Goal: Task Accomplishment & Management: Use online tool/utility

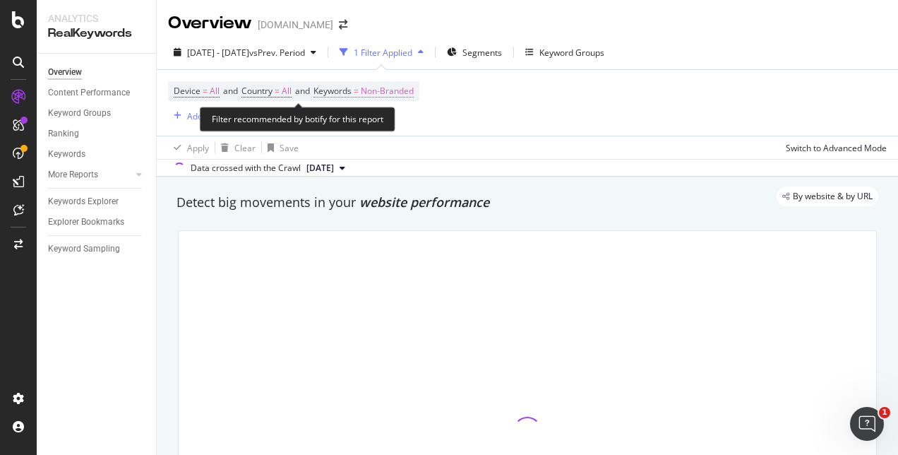
click at [342, 88] on span "Keywords" at bounding box center [333, 91] width 38 height 12
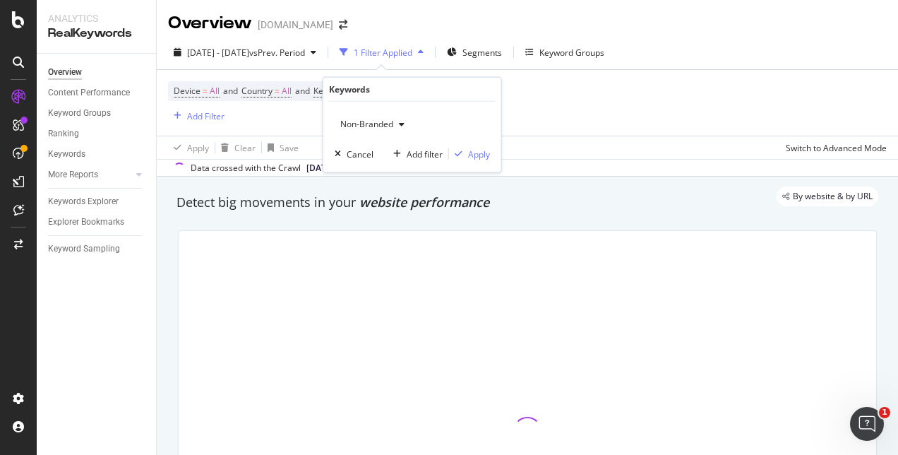
click at [401, 121] on icon "button" at bounding box center [402, 124] width 6 height 8
click at [374, 126] on span "Non-Branded" at bounding box center [364, 124] width 59 height 12
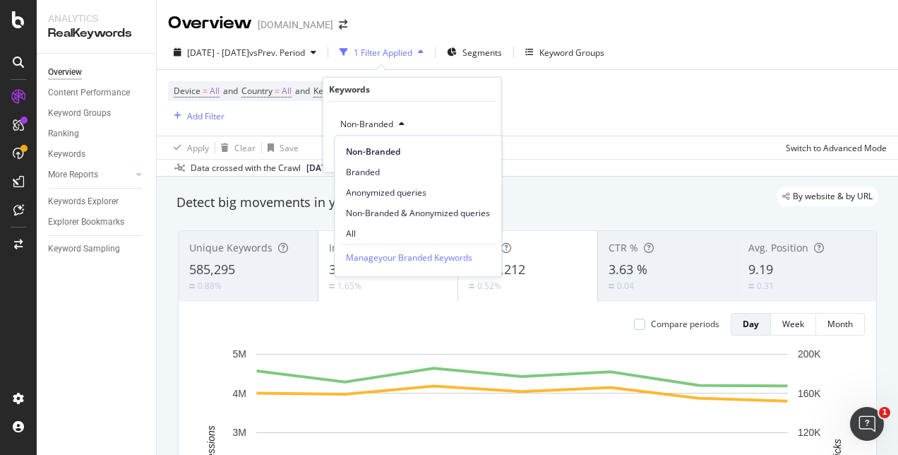
click at [356, 227] on span "All" at bounding box center [418, 233] width 144 height 13
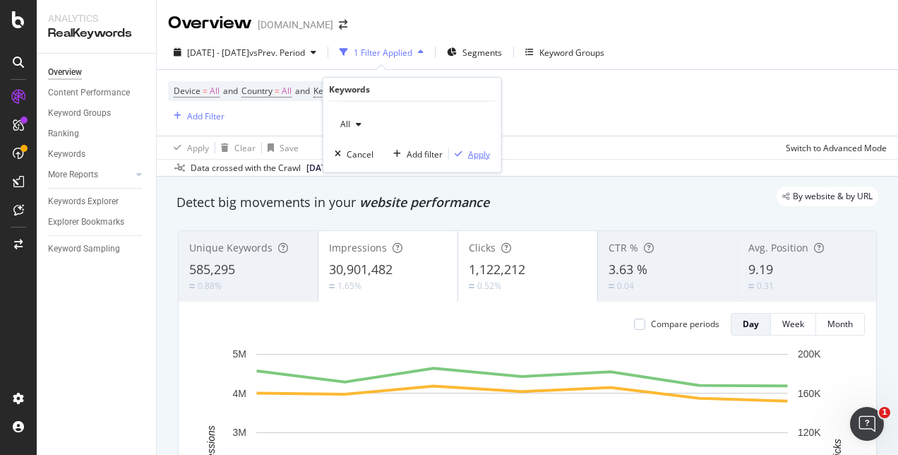
click at [469, 148] on div "Apply" at bounding box center [479, 154] width 22 height 12
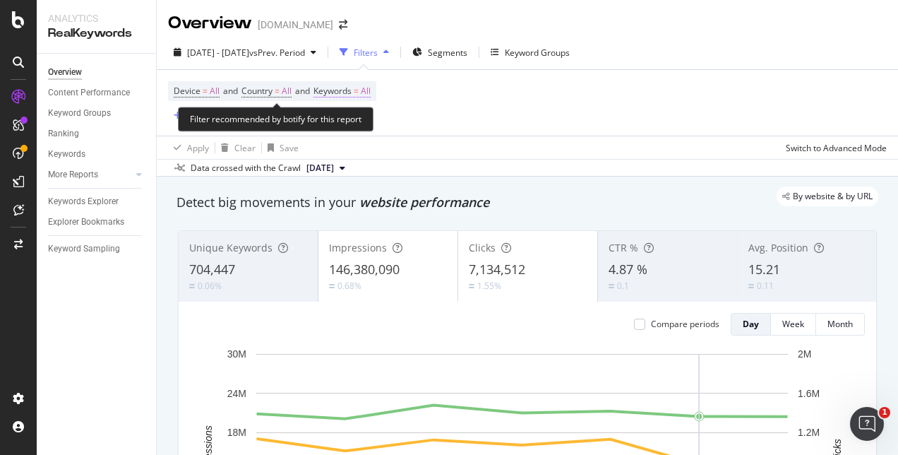
click at [346, 95] on span "Keywords" at bounding box center [333, 91] width 38 height 12
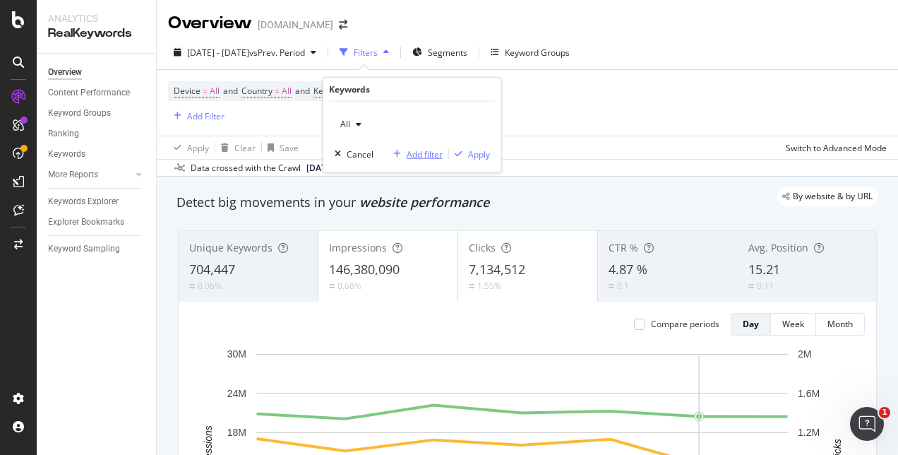
click at [410, 154] on div "Add filter" at bounding box center [425, 154] width 36 height 12
click at [199, 116] on div "Add Filter" at bounding box center [205, 116] width 37 height 12
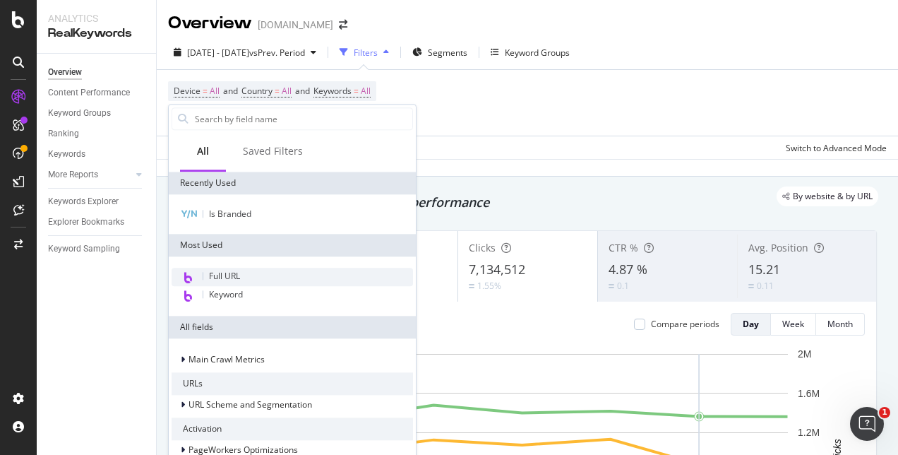
click at [225, 278] on span "Full URL" at bounding box center [224, 276] width 31 height 12
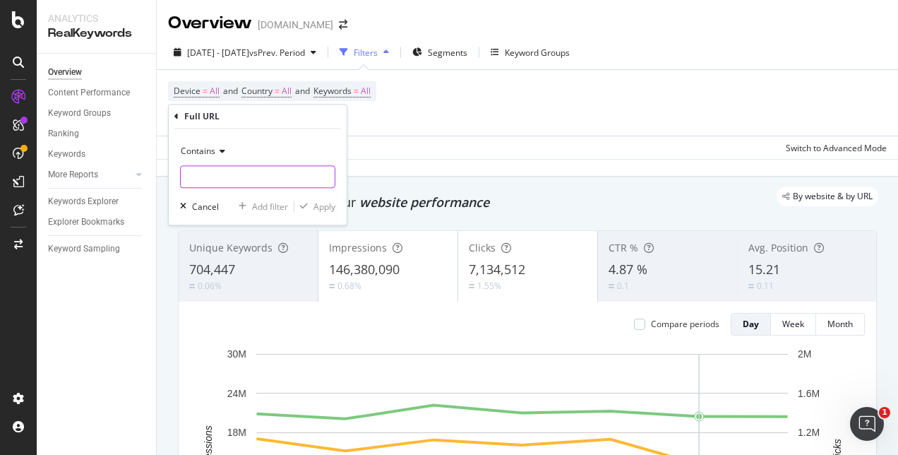
click at [229, 178] on input "text" at bounding box center [258, 176] width 154 height 23
paste input "home-accents"
type input "home-accents"
click at [322, 212] on div "Apply" at bounding box center [314, 206] width 41 height 13
click at [319, 209] on div "Detect big movements in your website performance" at bounding box center [528, 202] width 702 height 18
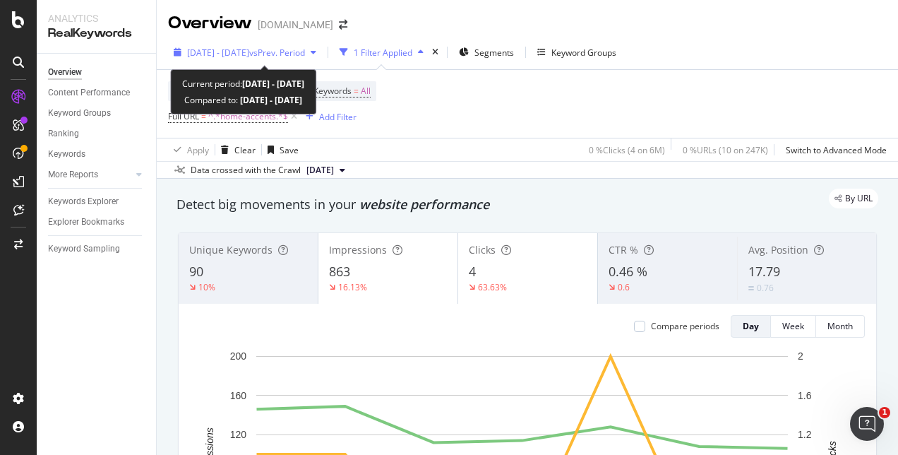
click at [234, 53] on span "[DATE] - [DATE]" at bounding box center [218, 53] width 62 height 12
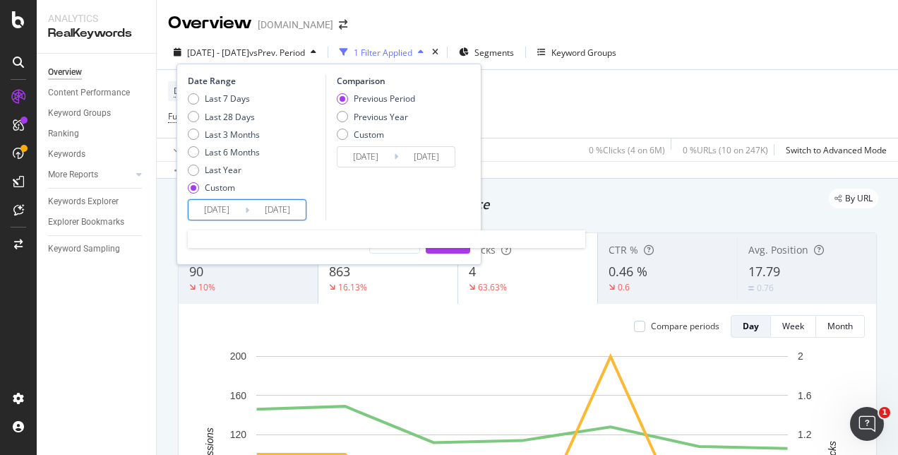
click at [229, 212] on input "[DATE]" at bounding box center [217, 210] width 56 height 20
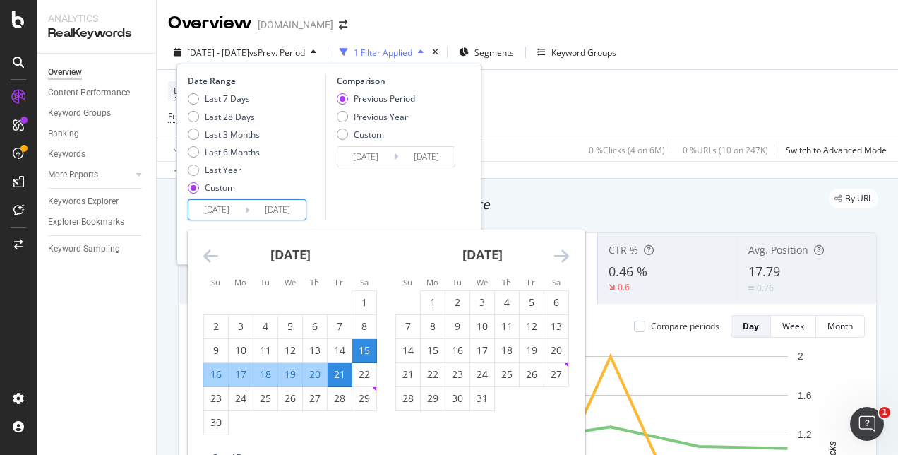
click at [561, 257] on icon "Move forward to switch to the next month." at bounding box center [561, 255] width 15 height 17
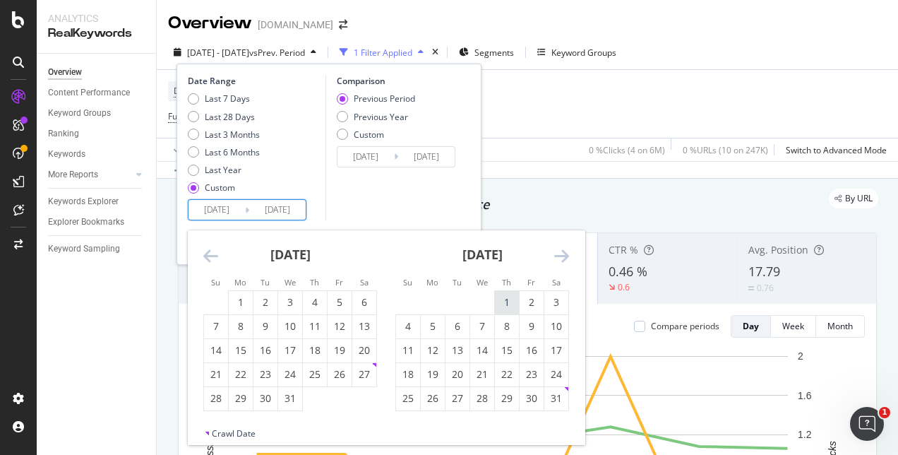
click at [504, 299] on div "1" at bounding box center [507, 302] width 24 height 14
type input "[DATE]"
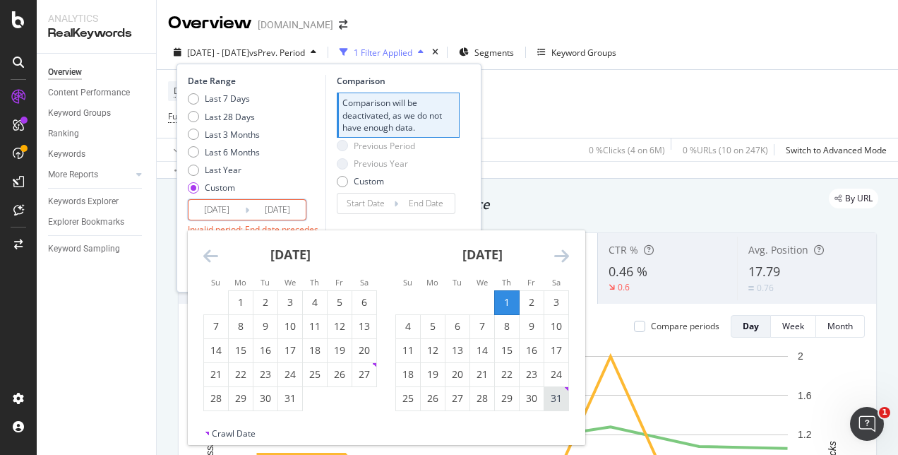
click at [555, 396] on div "31" at bounding box center [556, 398] width 24 height 14
type input "[DATE]"
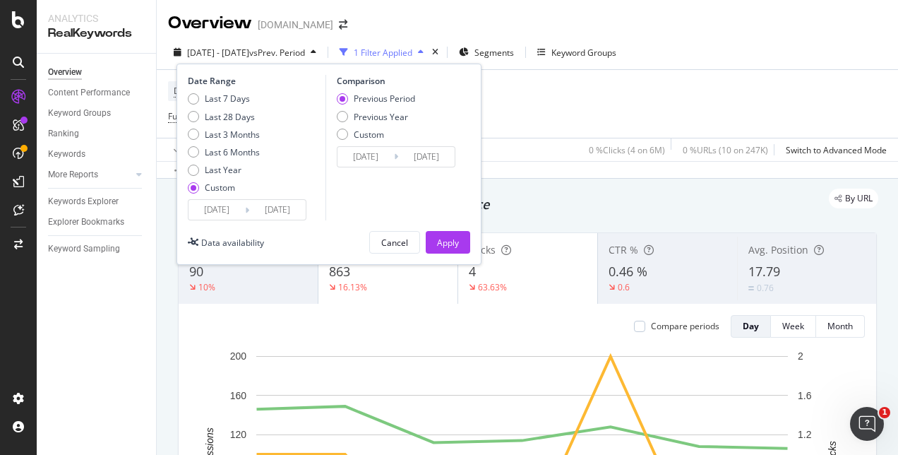
click at [378, 158] on input "[DATE]" at bounding box center [366, 157] width 56 height 20
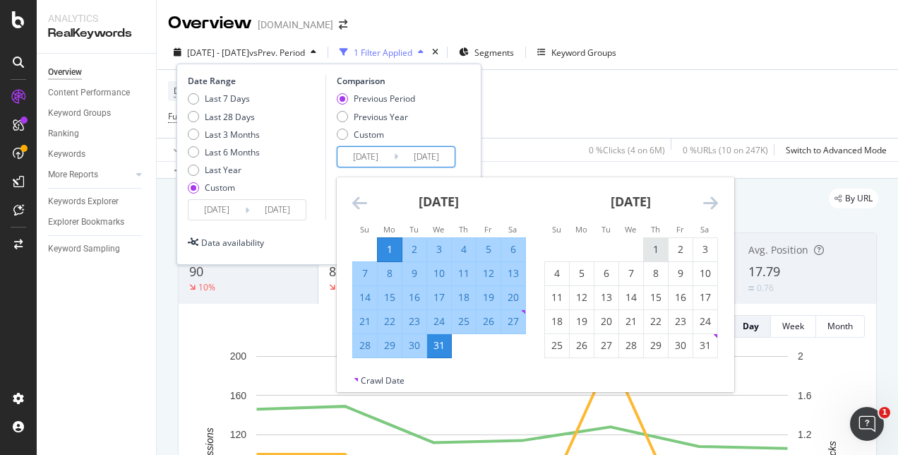
click at [653, 248] on div "1" at bounding box center [656, 249] width 24 height 14
type input "[DATE]"
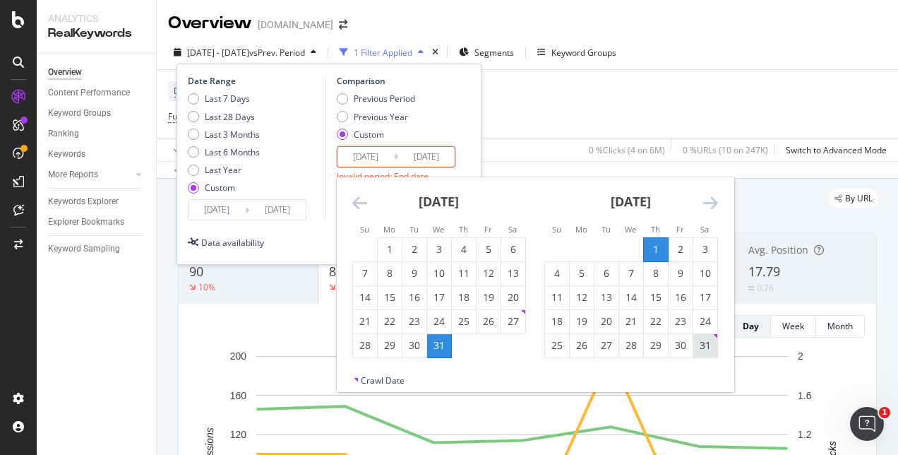
click at [708, 343] on div "31" at bounding box center [705, 345] width 24 height 14
type input "[DATE]"
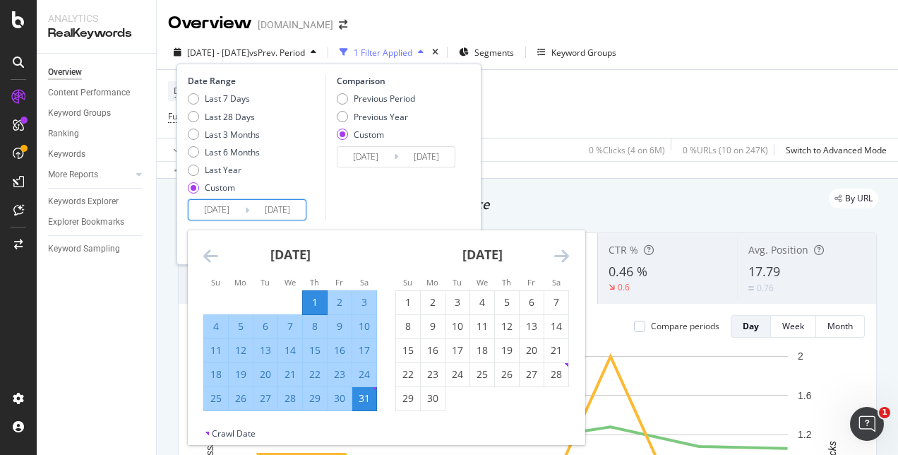
click at [291, 207] on input "[DATE]" at bounding box center [277, 210] width 56 height 20
click at [566, 254] on icon "Move forward to switch to the next month." at bounding box center [561, 255] width 15 height 17
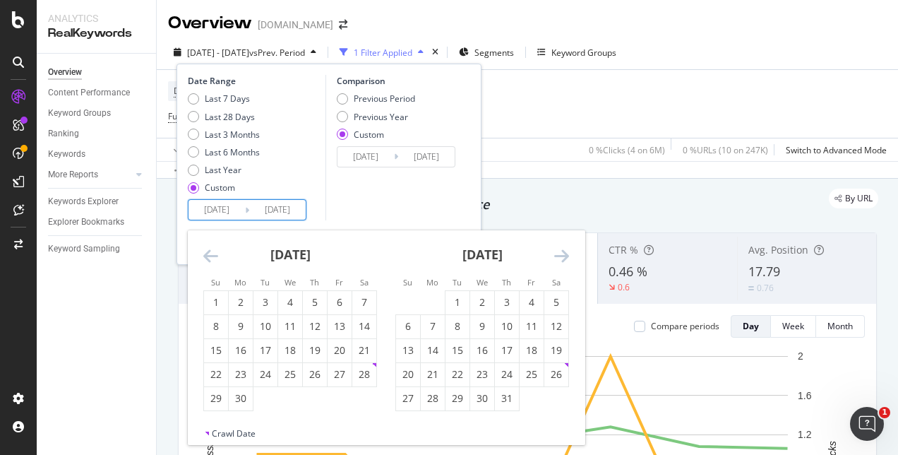
click at [565, 254] on icon "Move forward to switch to the next month." at bounding box center [561, 255] width 15 height 17
click at [565, 253] on icon "Move forward to switch to the next month." at bounding box center [561, 255] width 15 height 17
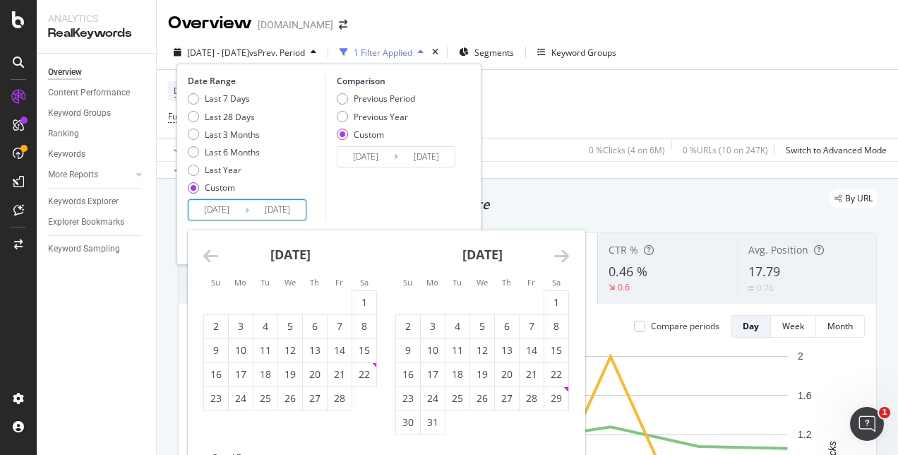
click at [565, 253] on icon "Move forward to switch to the next month." at bounding box center [561, 255] width 15 height 17
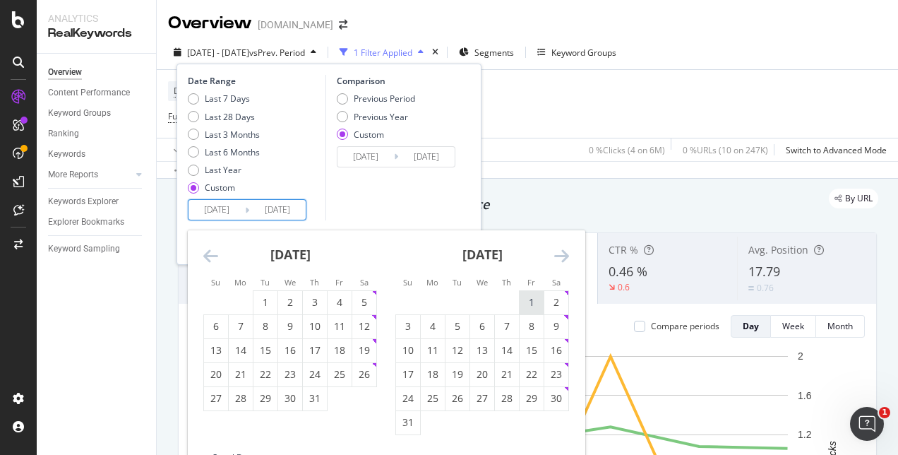
click at [529, 302] on div "1" at bounding box center [532, 302] width 24 height 14
type input "[DATE]"
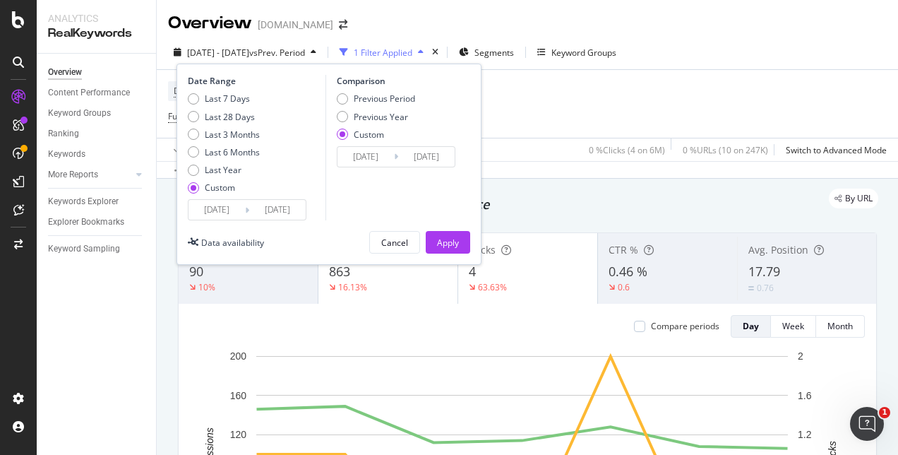
click at [267, 211] on input "[DATE]" at bounding box center [277, 210] width 56 height 20
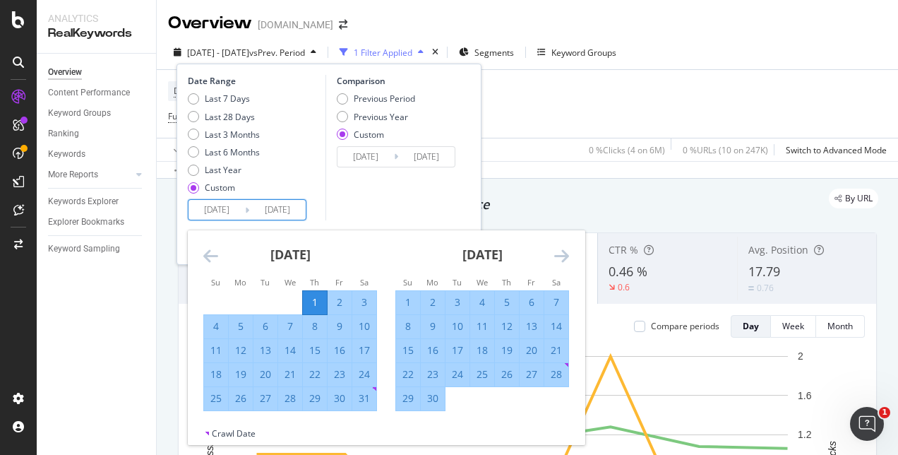
click at [210, 209] on input "[DATE]" at bounding box center [217, 210] width 56 height 20
click at [563, 256] on icon "Move forward to switch to the next month." at bounding box center [561, 255] width 15 height 17
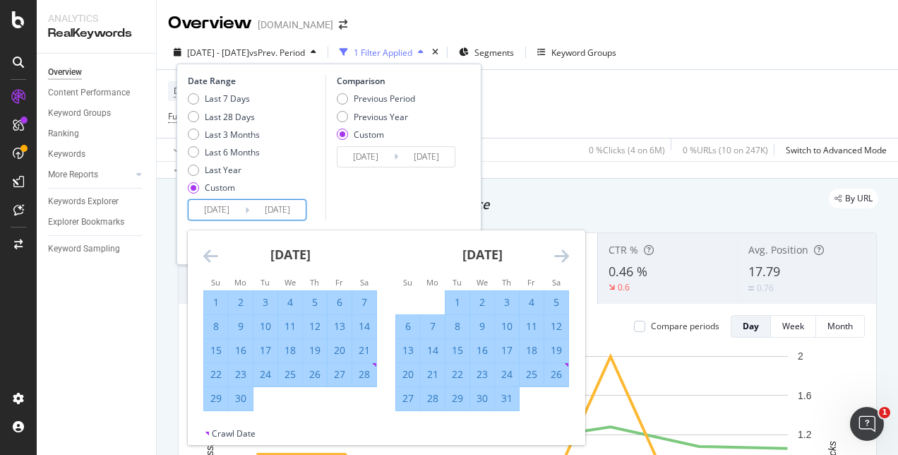
click at [563, 256] on icon "Move forward to switch to the next month." at bounding box center [561, 255] width 15 height 17
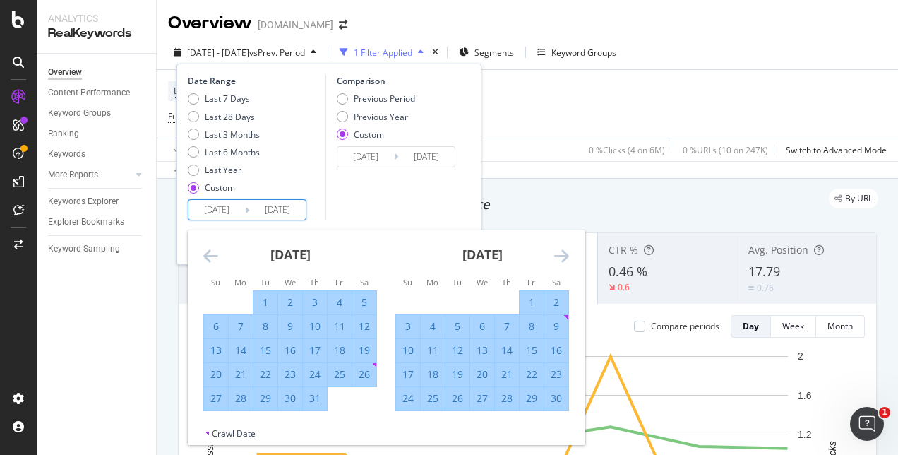
click at [563, 256] on icon "Move forward to switch to the next month." at bounding box center [561, 255] width 15 height 17
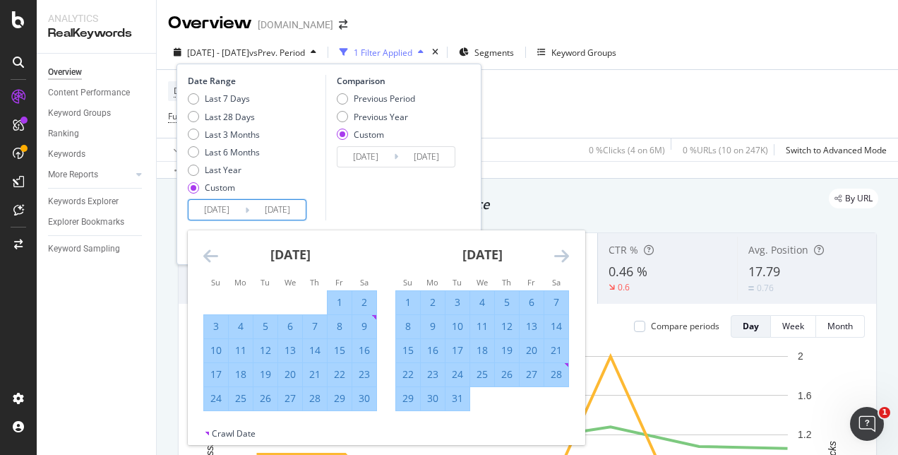
click at [563, 256] on icon "Move forward to switch to the next month." at bounding box center [561, 255] width 15 height 17
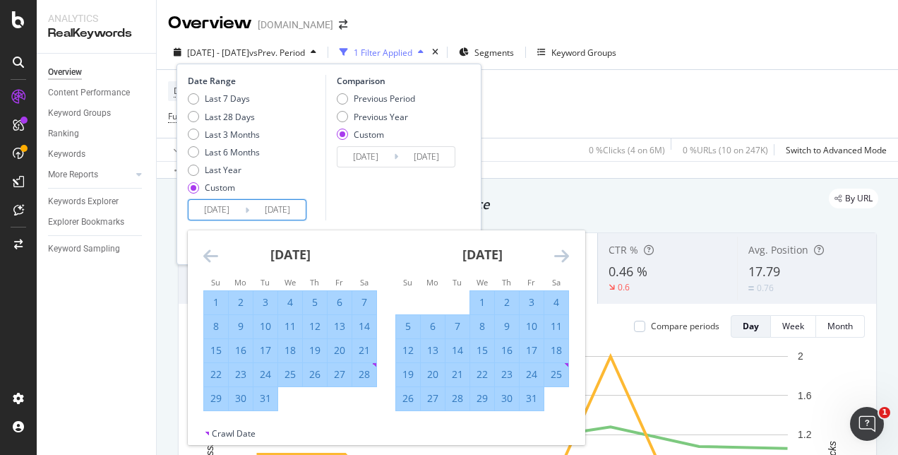
click at [563, 256] on icon "Move forward to switch to the next month." at bounding box center [561, 255] width 15 height 17
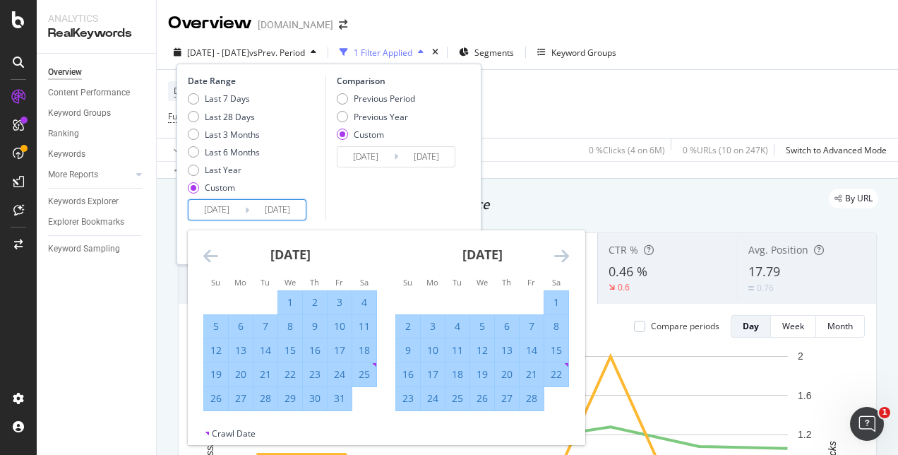
click at [563, 256] on icon "Move forward to switch to the next month." at bounding box center [561, 255] width 15 height 17
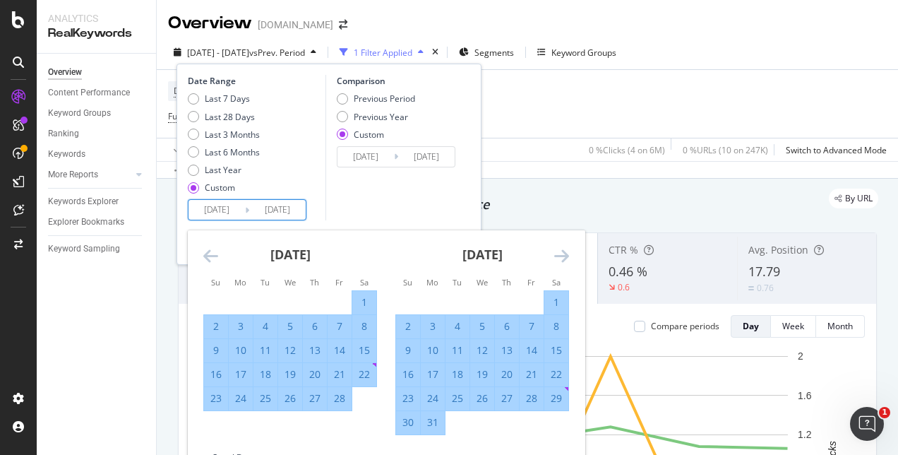
click at [563, 256] on icon "Move forward to switch to the next month." at bounding box center [561, 255] width 15 height 17
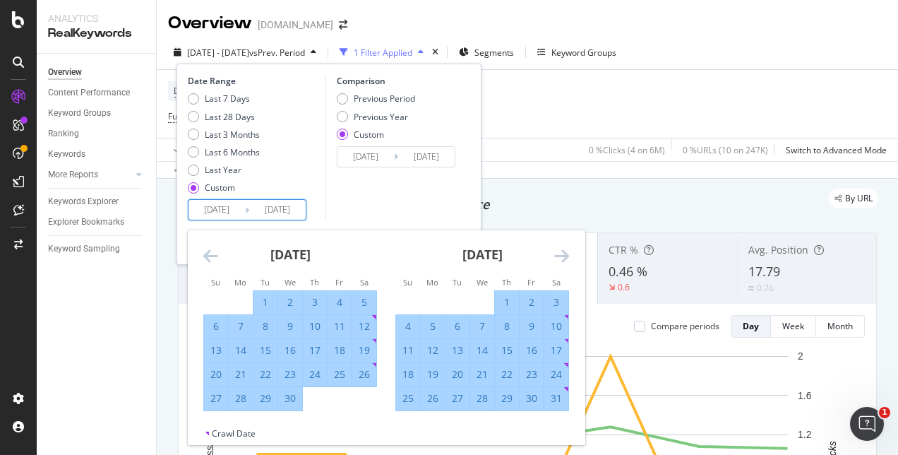
click at [563, 256] on icon "Move forward to switch to the next month." at bounding box center [561, 255] width 15 height 17
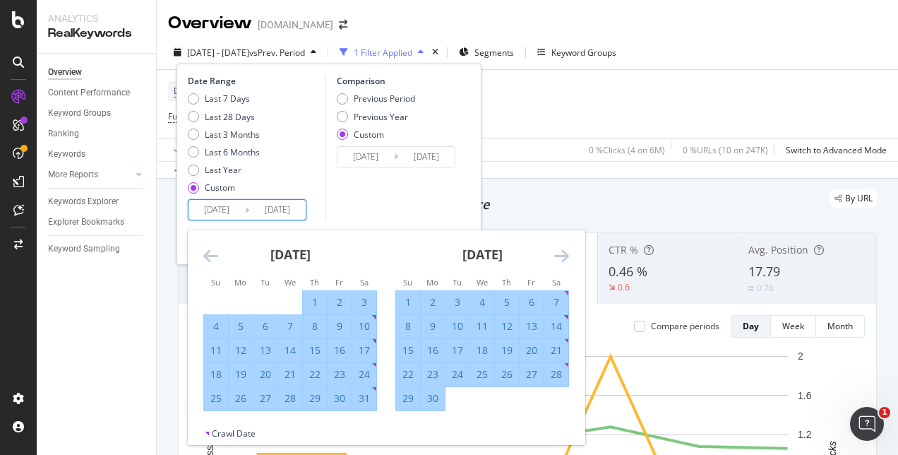
click at [563, 256] on icon "Move forward to switch to the next month." at bounding box center [561, 255] width 15 height 17
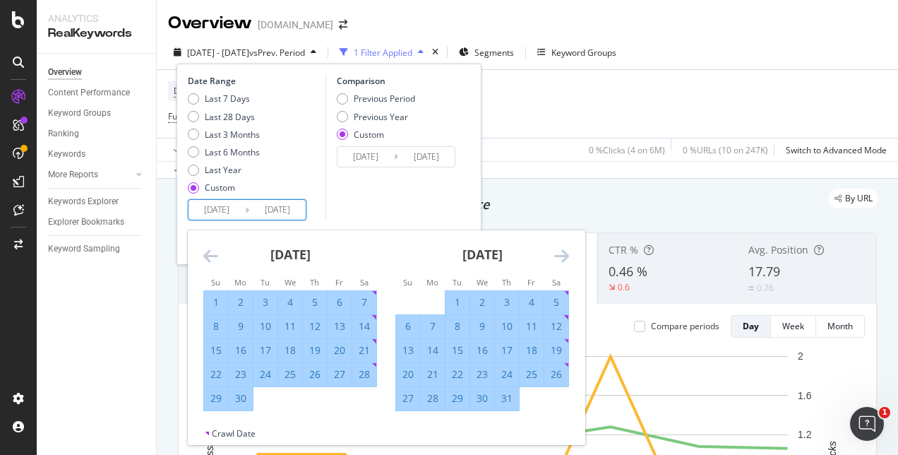
click at [563, 256] on icon "Move forward to switch to the next month." at bounding box center [561, 255] width 15 height 17
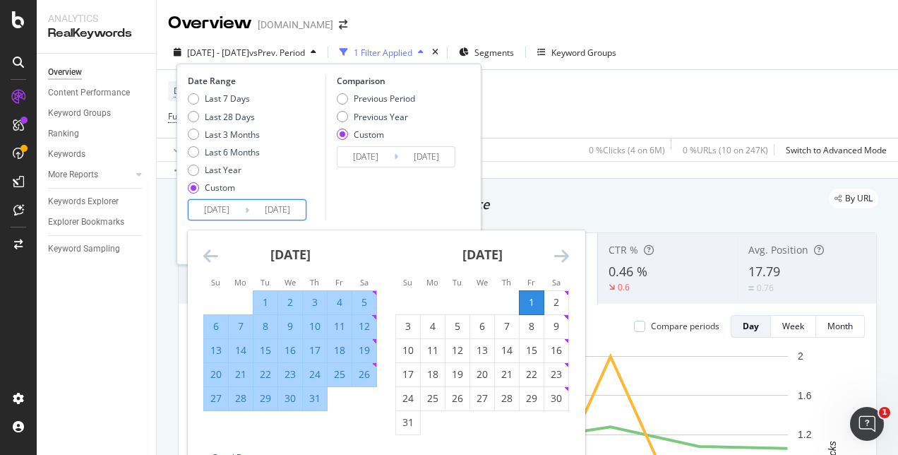
click at [528, 301] on div "1" at bounding box center [532, 302] width 24 height 14
type input "[DATE]"
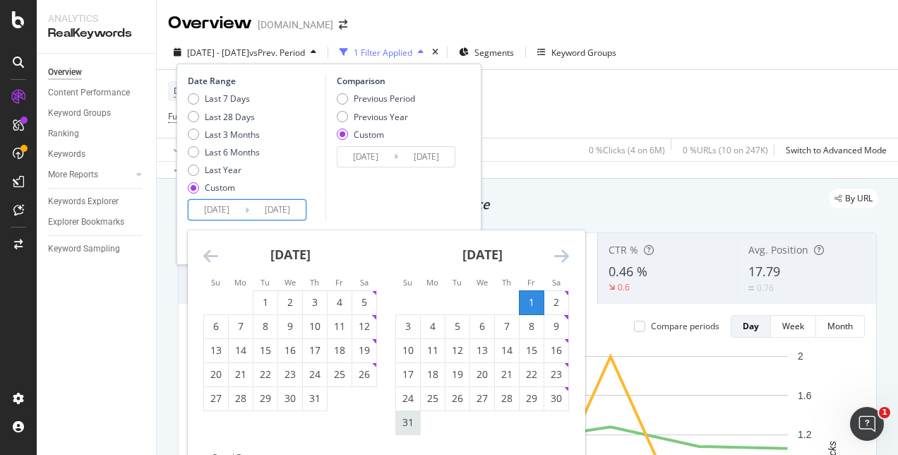
click at [405, 416] on div "31" at bounding box center [408, 422] width 24 height 14
type input "[DATE]"
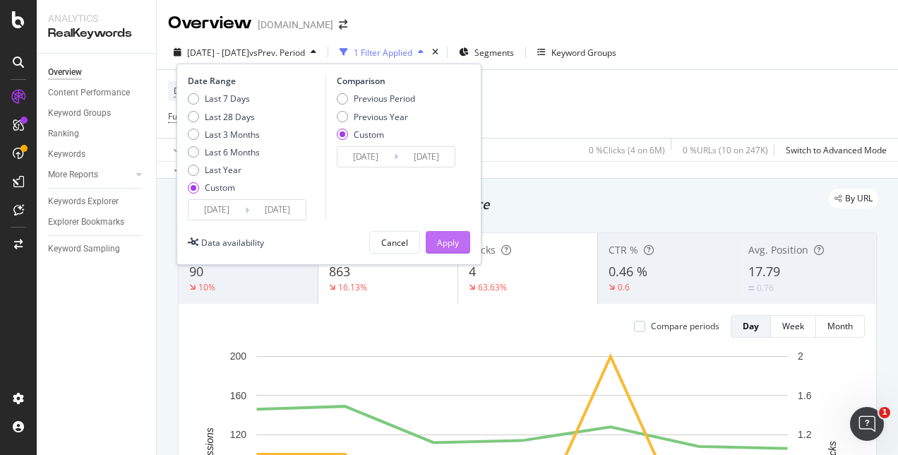
click at [458, 238] on div "Apply" at bounding box center [448, 243] width 22 height 12
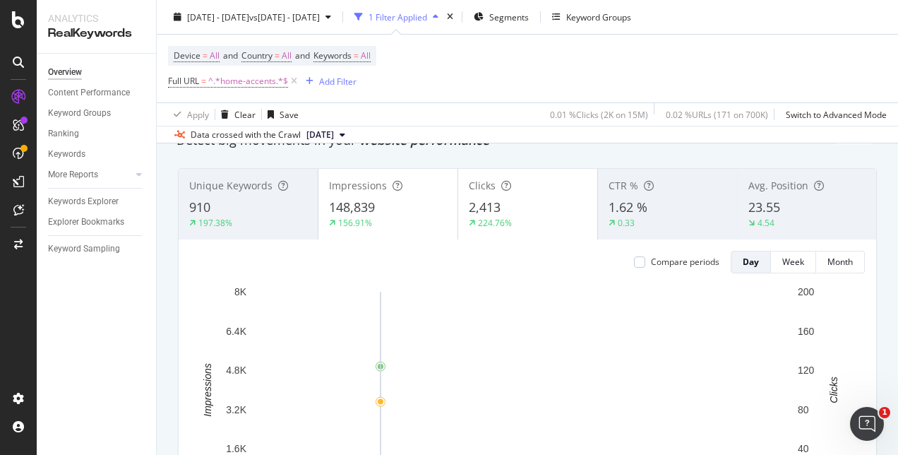
scroll to position [71, 0]
